Goal: Navigation & Orientation: Find specific page/section

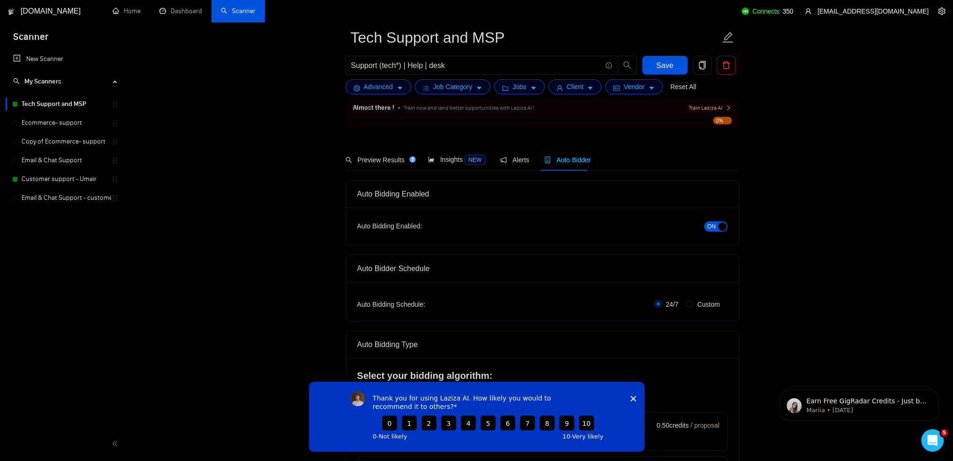
scroll to position [47, 0]
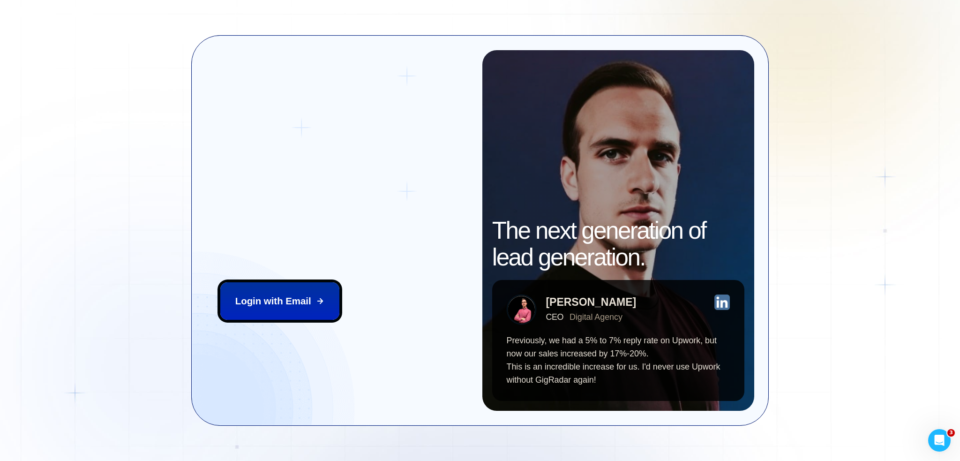
click at [270, 275] on div "Login ‍ Welcome to GigRadar. AI Business Manager for Agencies Login with Email" at bounding box center [344, 230] width 277 height 361
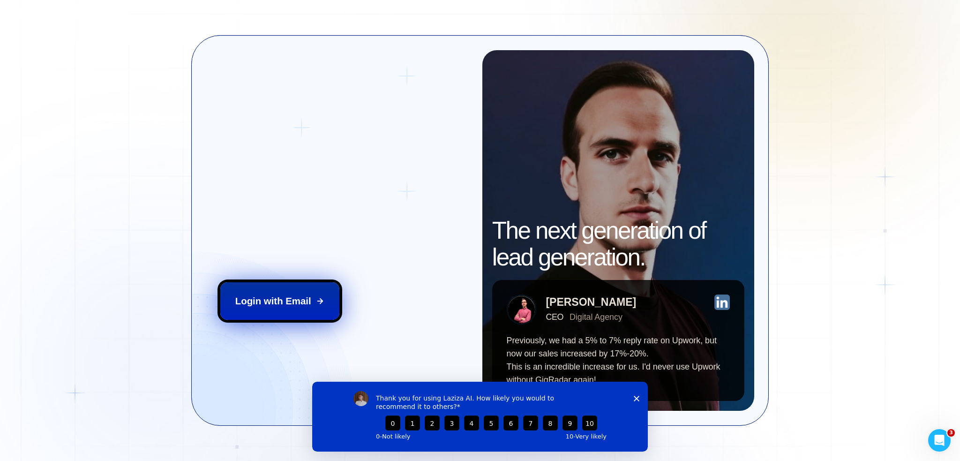
click at [274, 298] on div "Login with Email" at bounding box center [273, 300] width 76 height 13
